Goal: Information Seeking & Learning: Learn about a topic

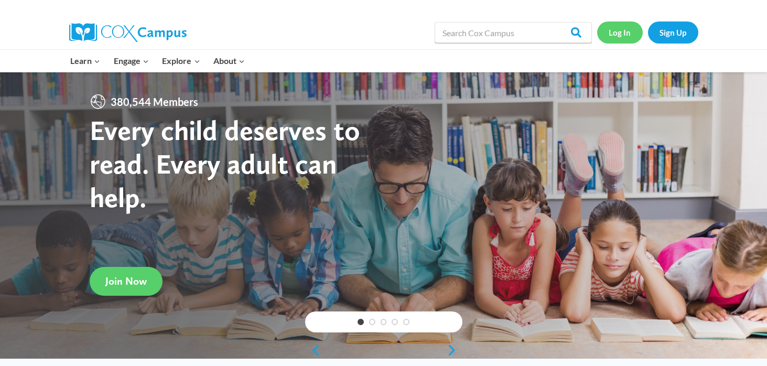
click at [626, 25] on link "Log In" at bounding box center [620, 31] width 46 height 21
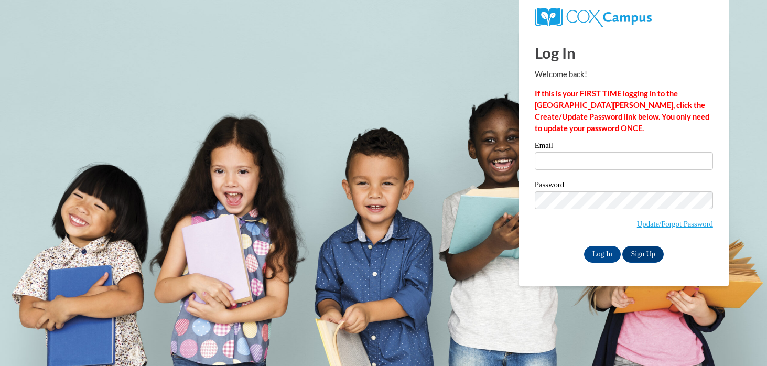
click at [560, 173] on div "Email" at bounding box center [624, 160] width 178 height 36
click at [560, 167] on input "Email" at bounding box center [624, 161] width 178 height 18
click at [641, 134] on div "Log In Welcome back! If this is your FIRST TIME logging in to the [GEOGRAPHIC_D…" at bounding box center [624, 146] width 178 height 231
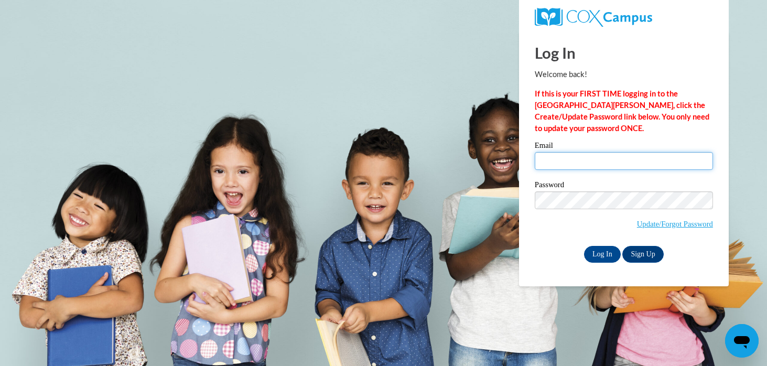
click at [612, 157] on input "Email" at bounding box center [624, 161] width 178 height 18
type input "[EMAIL_ADDRESS][DOMAIN_NAME]"
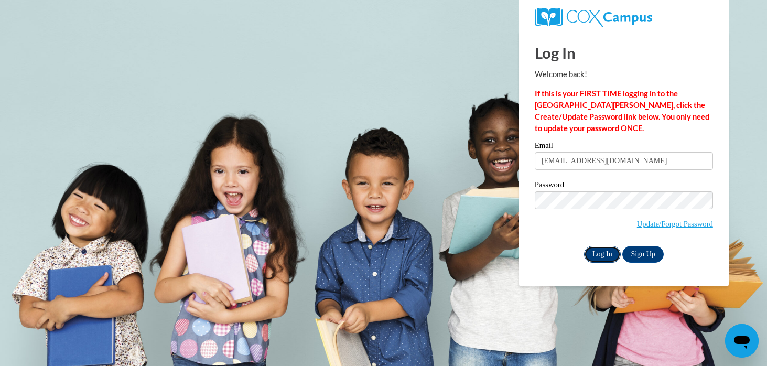
click at [608, 249] on input "Log In" at bounding box center [602, 254] width 37 height 17
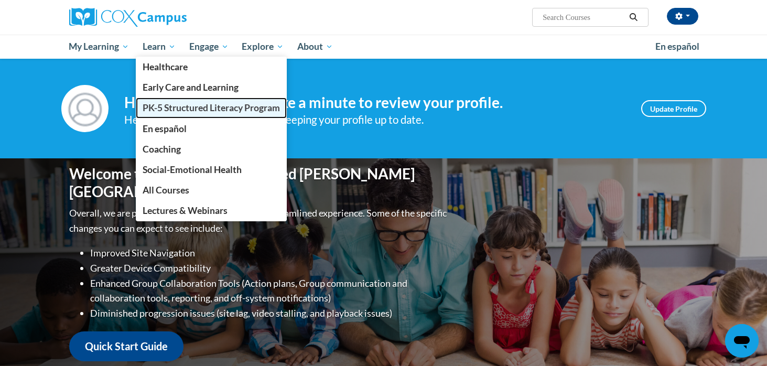
click at [186, 110] on span "PK-5 Structured Literacy Program" at bounding box center [211, 107] width 137 height 11
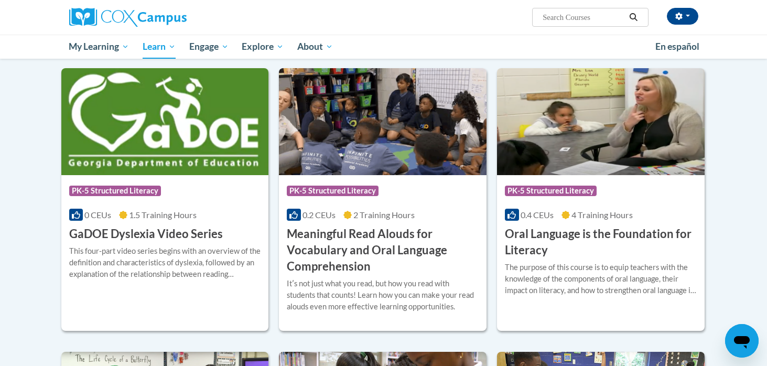
scroll to position [599, 0]
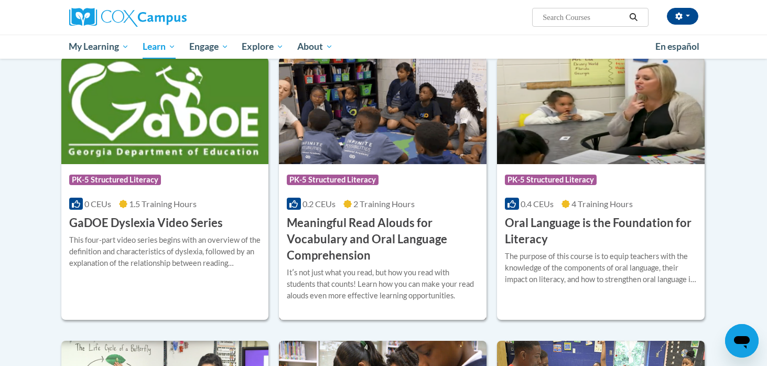
click at [387, 228] on h3 "Meaningful Read Alouds for Vocabulary and Oral Language Comprehension" at bounding box center [383, 239] width 192 height 48
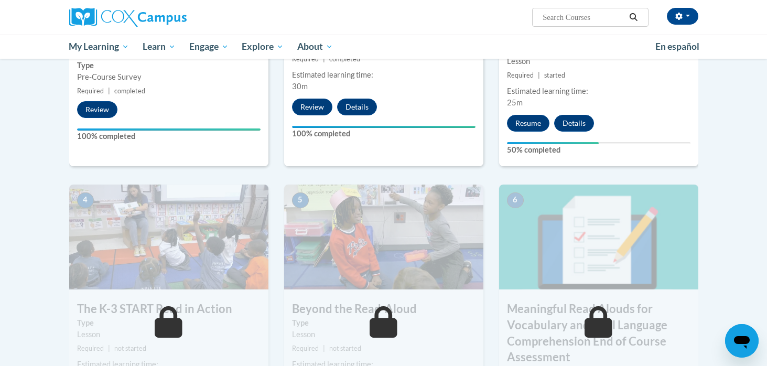
scroll to position [410, 0]
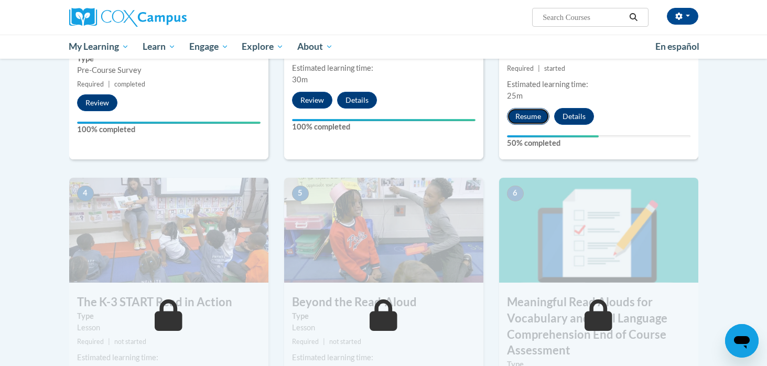
click at [509, 119] on button "Resume" at bounding box center [528, 116] width 42 height 17
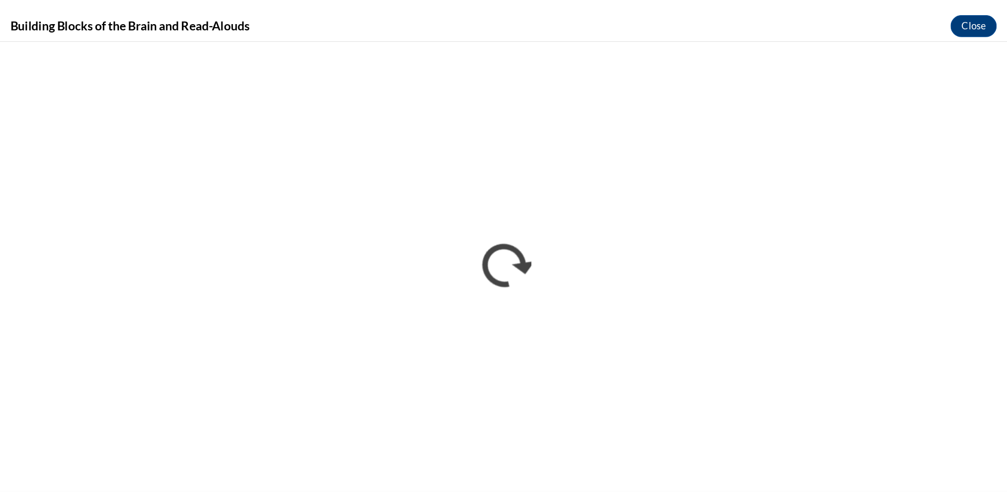
scroll to position [411, 0]
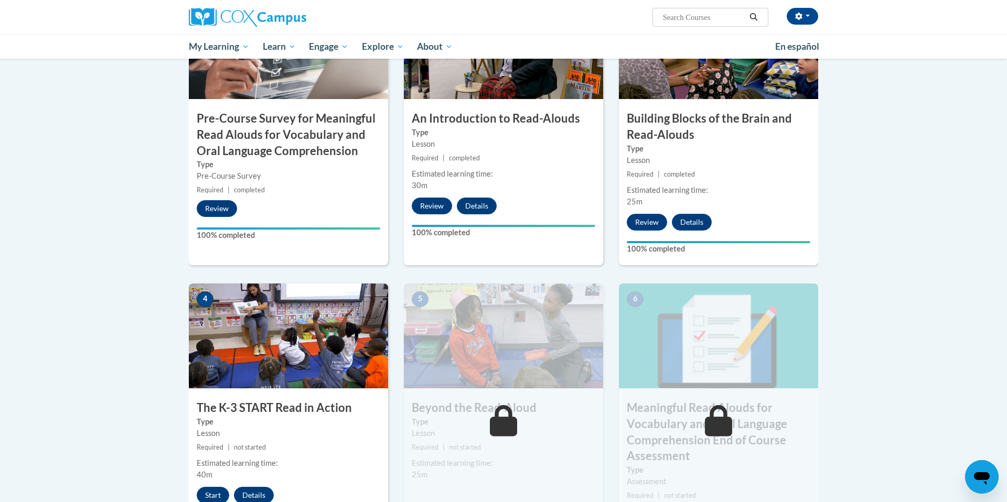
scroll to position [364, 0]
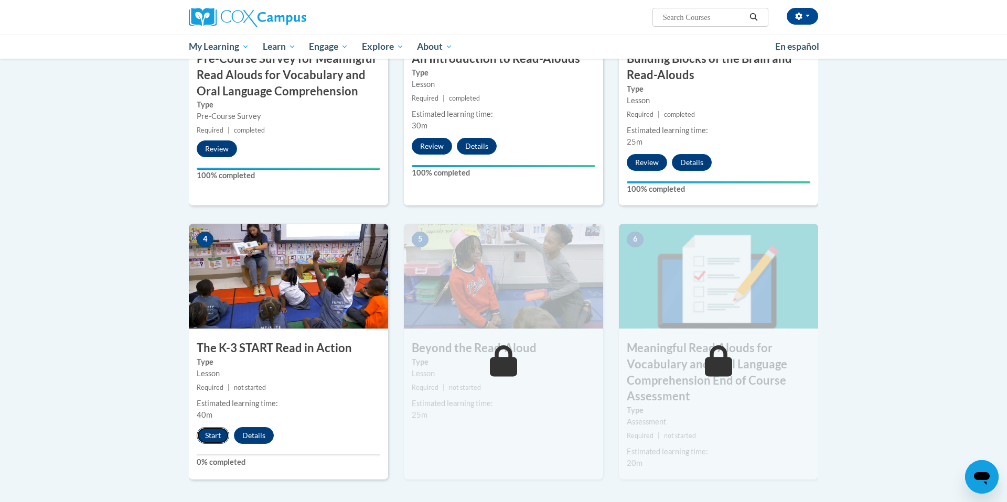
click at [219, 436] on button "Start" at bounding box center [213, 435] width 33 height 17
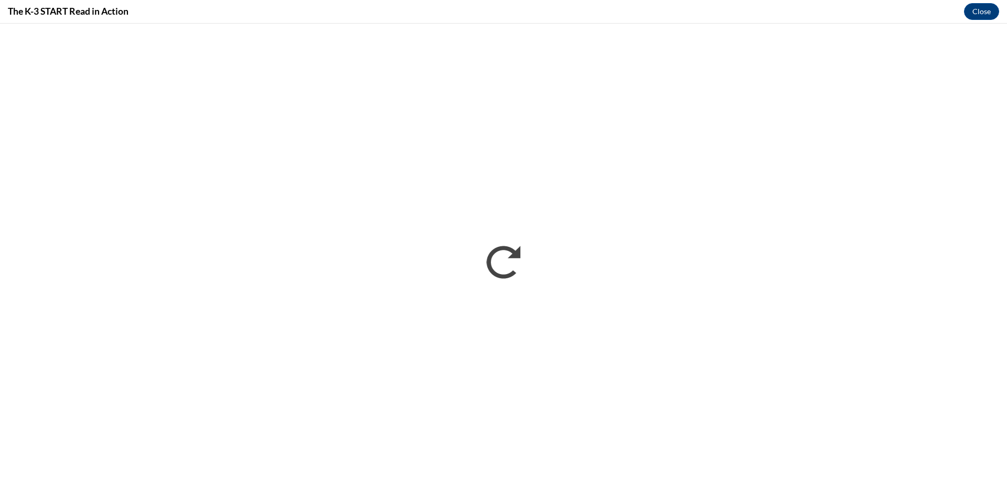
scroll to position [0, 0]
